Goal: Task Accomplishment & Management: Use online tool/utility

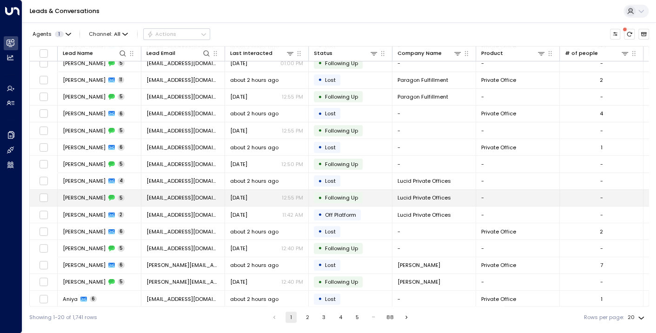
scroll to position [91, 0]
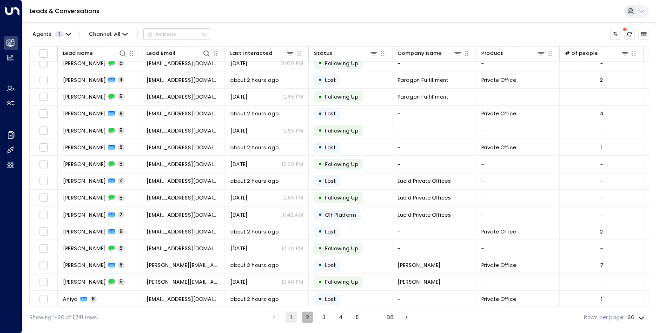
click at [305, 318] on button "2" at bounding box center [307, 317] width 11 height 11
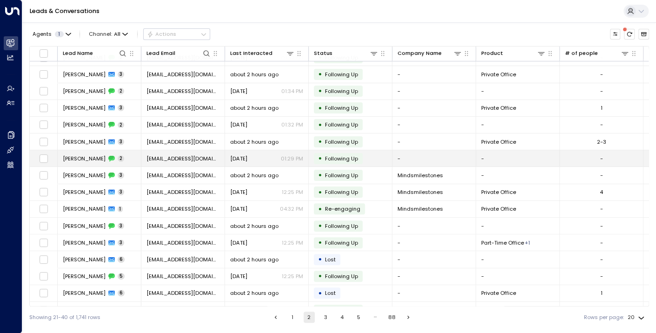
scroll to position [91, 0]
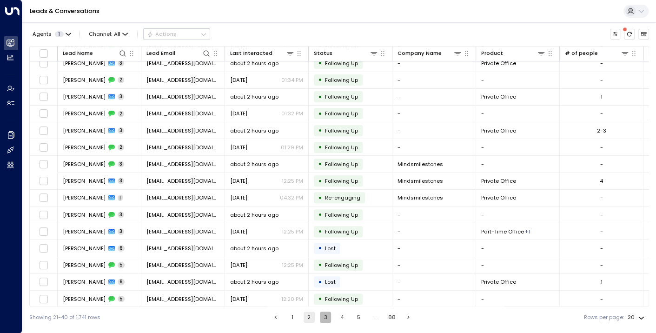
click at [326, 318] on button "3" at bounding box center [325, 317] width 11 height 11
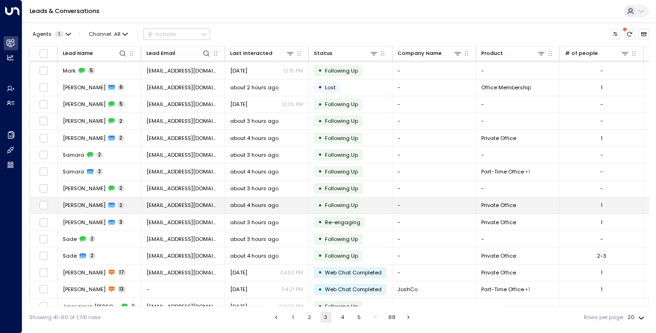
scroll to position [91, 0]
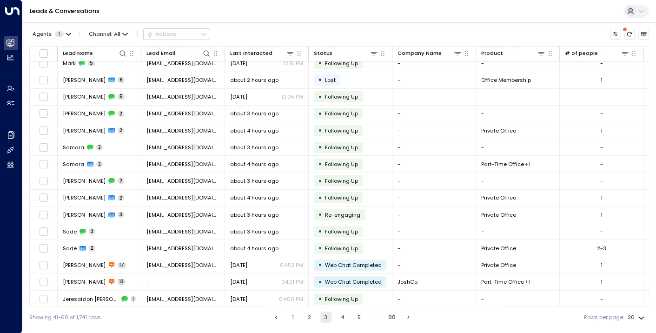
click at [340, 316] on button "4" at bounding box center [342, 317] width 11 height 11
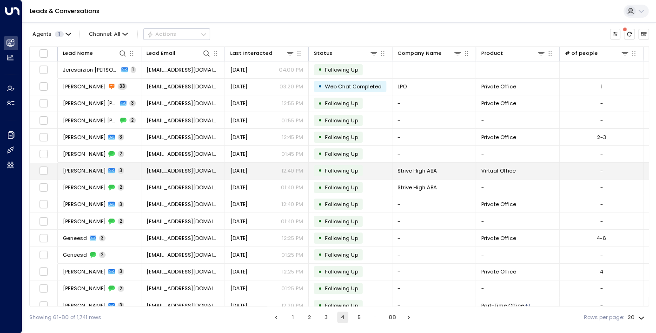
scroll to position [91, 0]
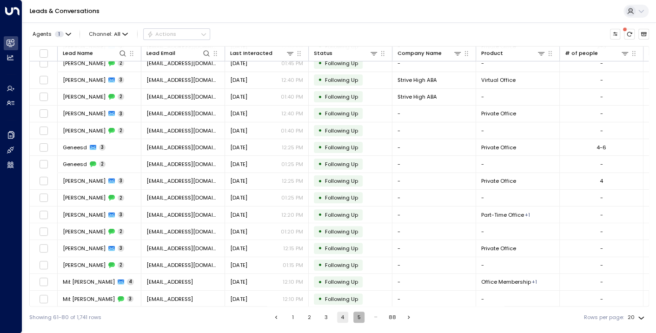
click at [357, 318] on button "5" at bounding box center [358, 317] width 11 height 11
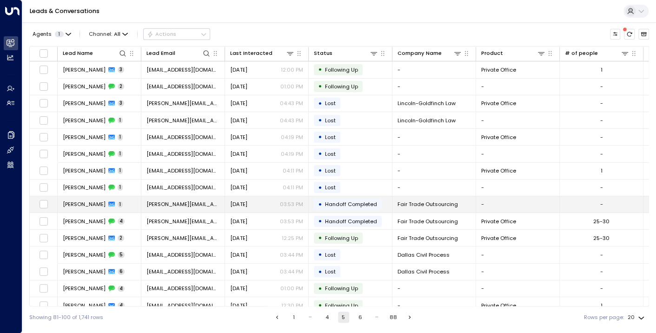
scroll to position [91, 0]
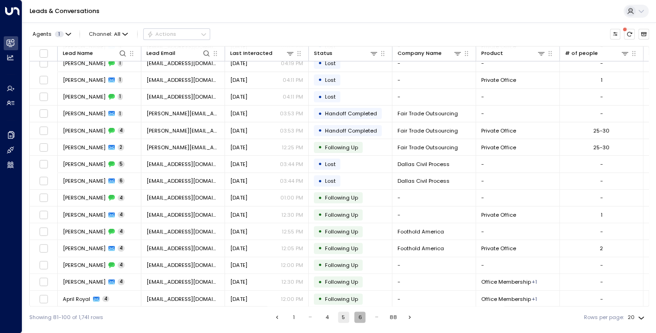
click at [358, 319] on button "6" at bounding box center [359, 317] width 11 height 11
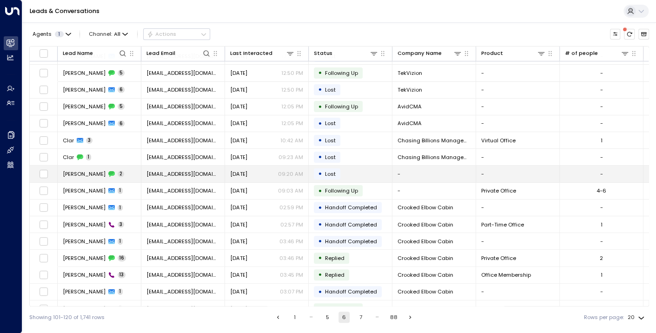
scroll to position [91, 0]
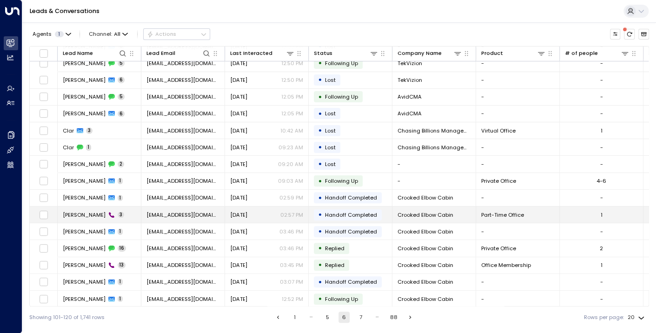
click at [76, 212] on span "[PERSON_NAME]" at bounding box center [84, 214] width 43 height 7
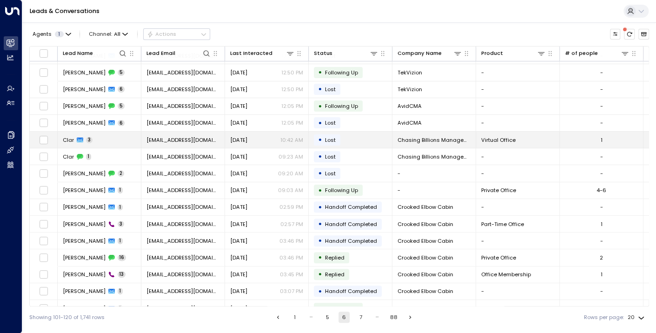
scroll to position [91, 0]
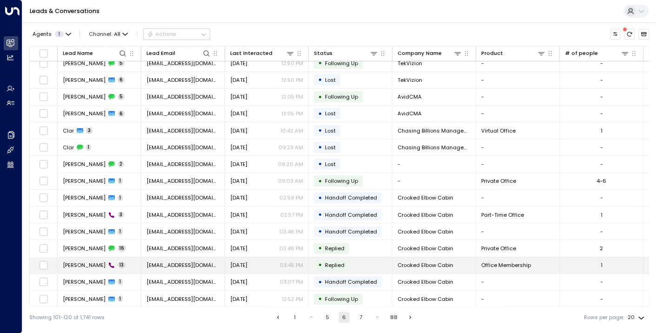
click at [90, 261] on span "[PERSON_NAME]" at bounding box center [84, 264] width 43 height 7
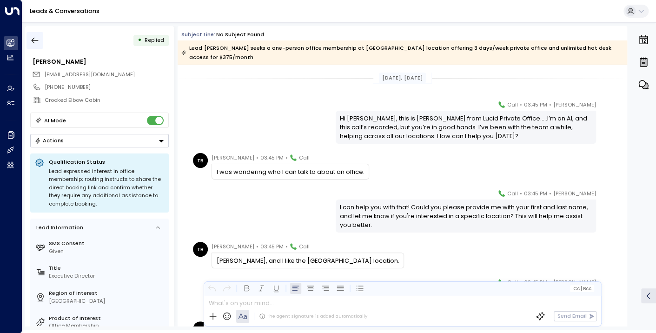
click at [34, 38] on icon "button" at bounding box center [34, 40] width 9 height 9
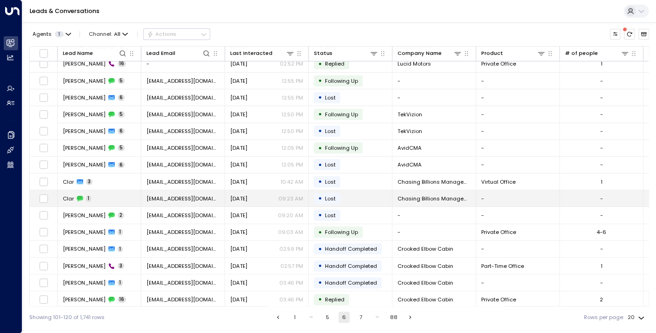
scroll to position [91, 0]
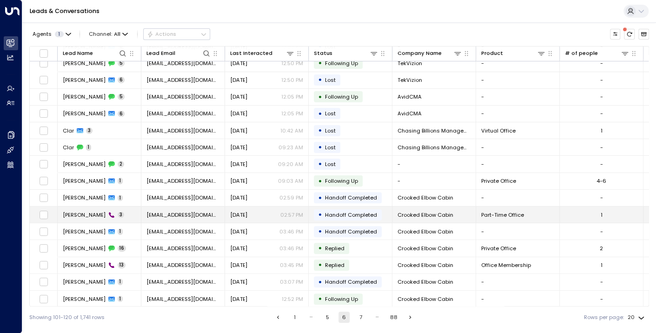
click at [88, 215] on span "[PERSON_NAME]" at bounding box center [84, 214] width 43 height 7
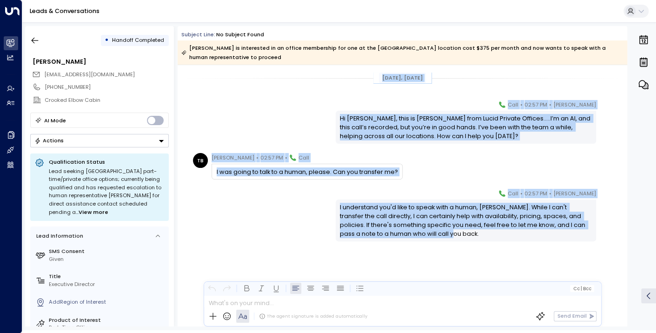
drag, startPoint x: 442, startPoint y: 233, endPoint x: 208, endPoint y: 81, distance: 279.1
click at [208, 81] on div "[DATE], [DATE] [PERSON_NAME] • 02:57 PM • Call Hi [PERSON_NAME], this is [PERSO…" at bounding box center [403, 190] width 450 height 251
copy div "[DATE], [DATE] [PERSON_NAME] • 02:57 PM • Call Hi [PERSON_NAME], this is [PERSO…"
click at [295, 231] on div "[PERSON_NAME] • 02:57 PM • Call I understand you'd like to speak with a human, …" at bounding box center [403, 215] width 424 height 53
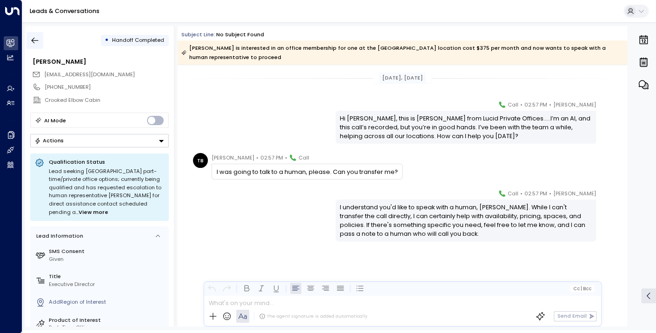
click at [34, 38] on icon "button" at bounding box center [34, 40] width 9 height 9
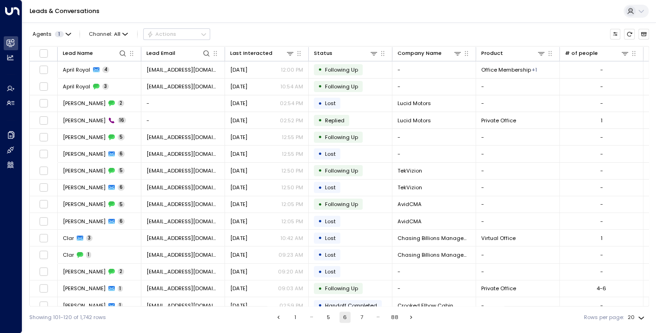
click at [291, 315] on button "1" at bounding box center [295, 317] width 11 height 11
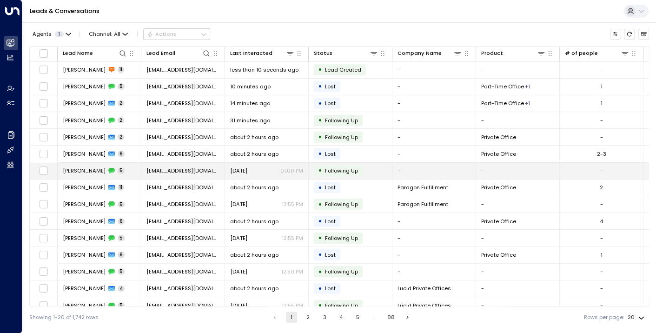
click at [80, 167] on span "[PERSON_NAME]" at bounding box center [84, 170] width 43 height 7
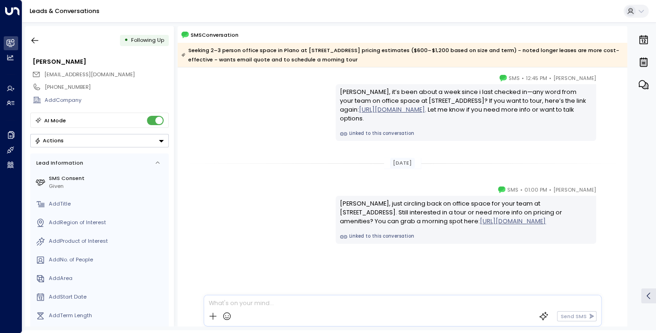
scroll to position [372, 0]
click at [30, 39] on icon "button" at bounding box center [34, 40] width 9 height 9
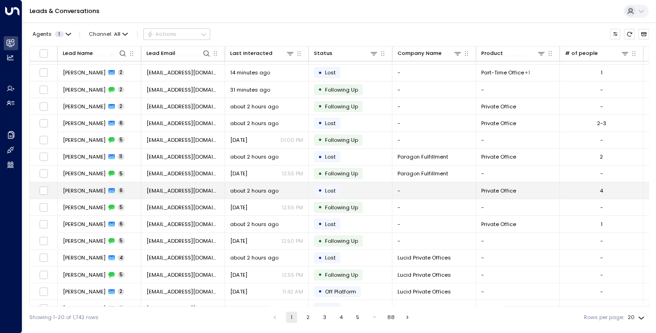
scroll to position [46, 0]
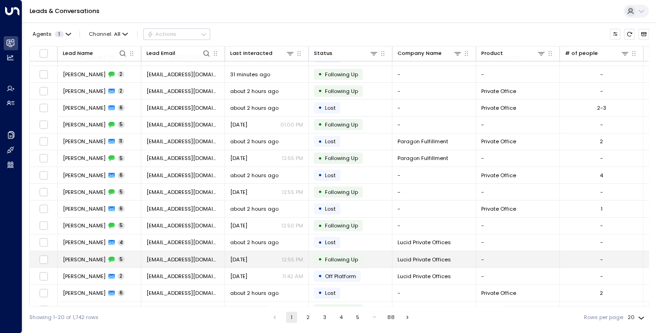
click at [347, 257] on span "Following Up" at bounding box center [341, 259] width 33 height 7
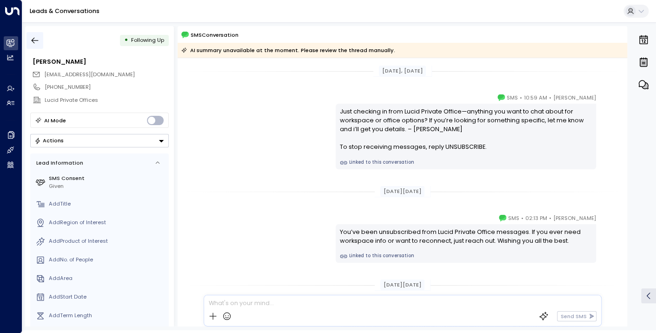
click at [33, 39] on icon "button" at bounding box center [35, 41] width 7 height 6
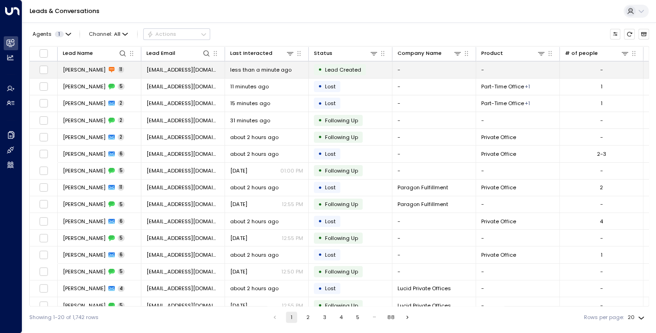
click at [76, 69] on span "Tommy John" at bounding box center [84, 69] width 43 height 7
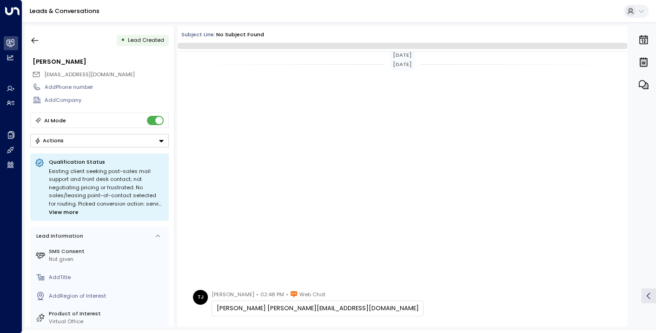
scroll to position [303, 0]
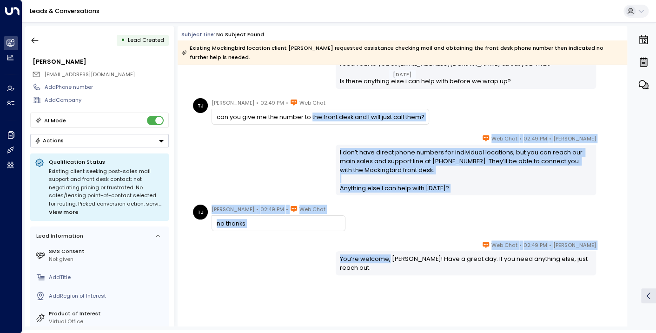
drag, startPoint x: 387, startPoint y: 277, endPoint x: 312, endPoint y: 117, distance: 177.1
click at [311, 113] on div "Today Today TJ Tommy John • 02:48 PM • Web Chat tommy john tj@tjtj.com Lucy Tay…" at bounding box center [403, 51] width 450 height 578
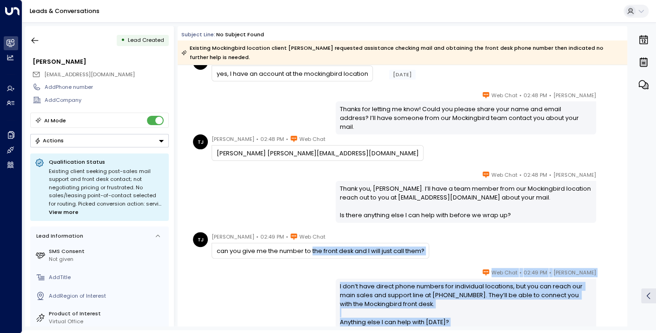
scroll to position [0, 0]
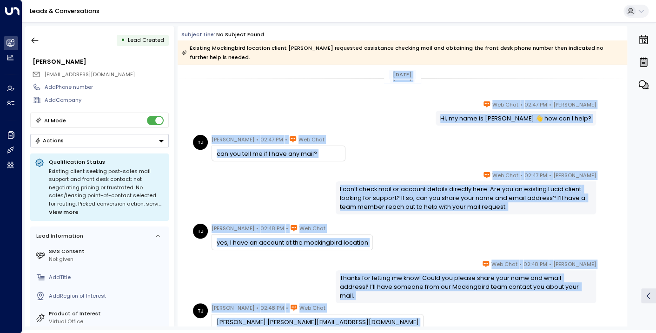
drag, startPoint x: 593, startPoint y: 257, endPoint x: 242, endPoint y: 73, distance: 395.9
copy div "Today Today Lucy Taylor • 02:47 PM • Web Chat Hi, my name is Lucy 👋 how can I h…"
